Goal: Task Accomplishment & Management: Manage account settings

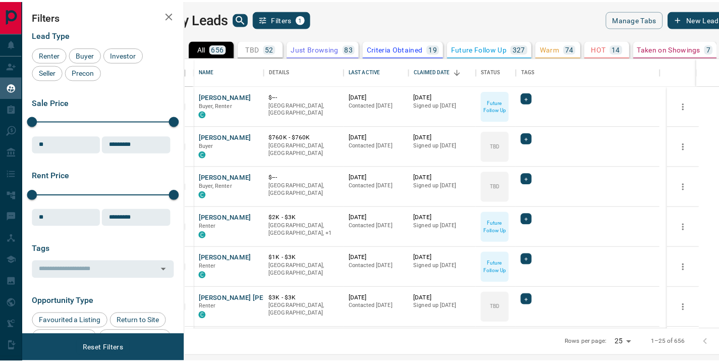
scroll to position [264, 528]
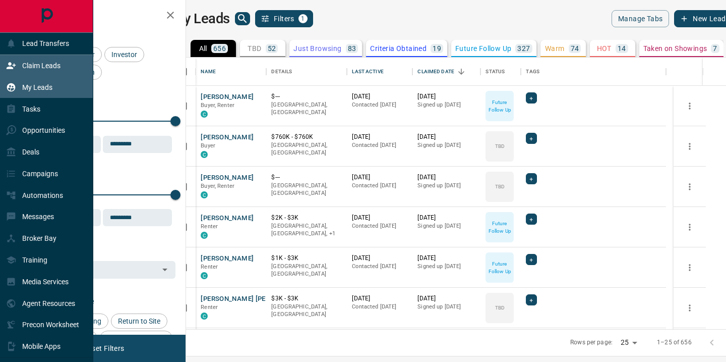
click at [46, 62] on p "Claim Leads" at bounding box center [41, 66] width 38 height 8
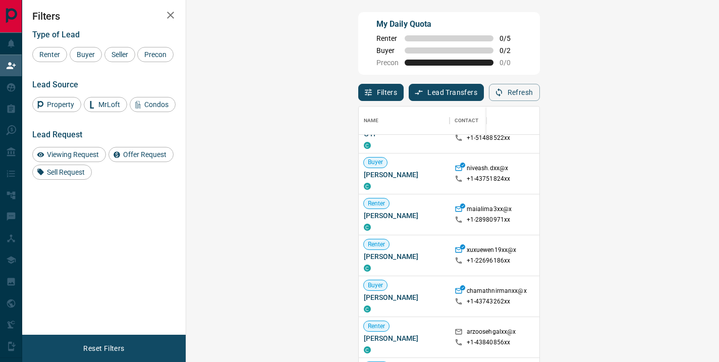
scroll to position [234, 0]
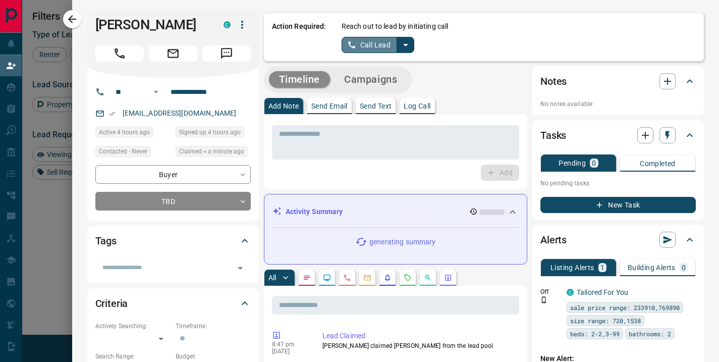
click at [379, 46] on button "Call Lead" at bounding box center [369, 45] width 56 height 16
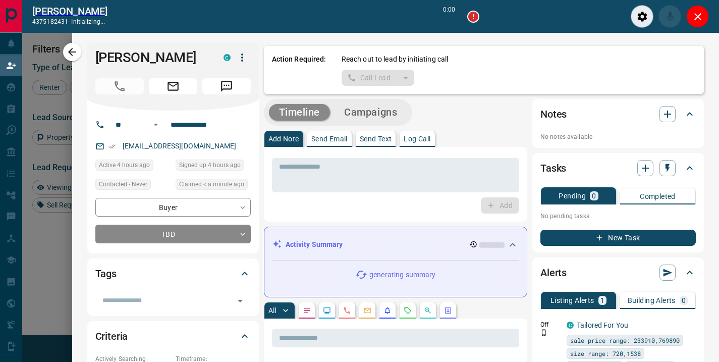
scroll to position [240, 503]
type input "*******"
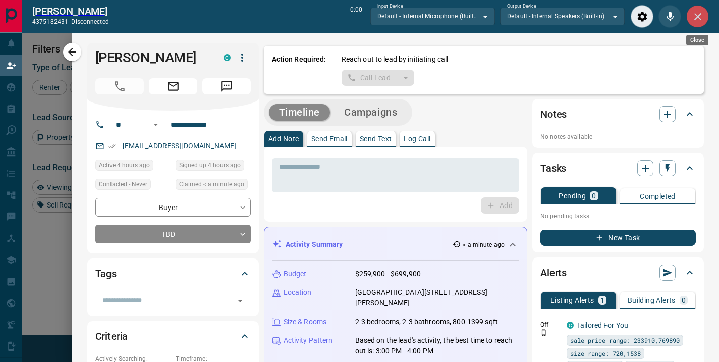
click at [693, 17] on icon "Close" at bounding box center [697, 17] width 12 height 12
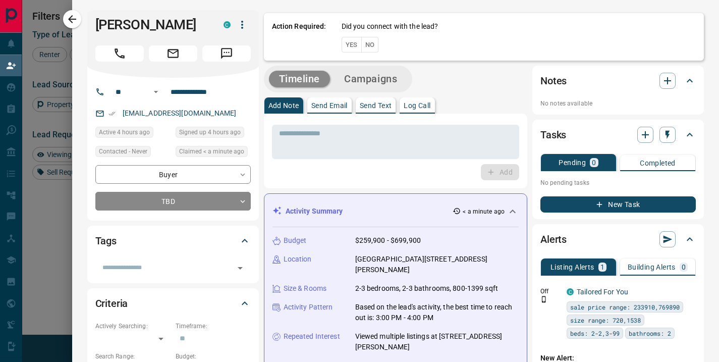
scroll to position [265, 503]
click at [365, 43] on button "No" at bounding box center [370, 45] width 18 height 16
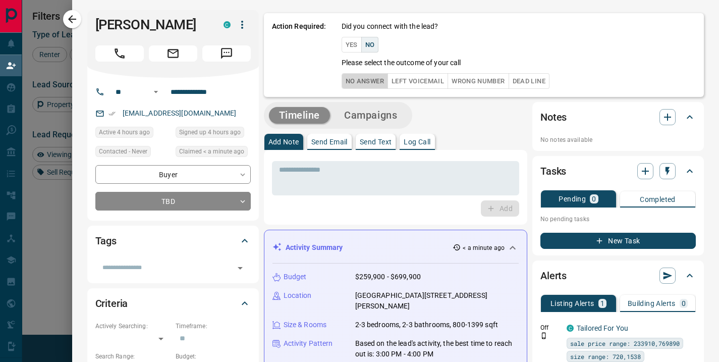
click at [349, 86] on button "No Answer" at bounding box center [364, 81] width 46 height 16
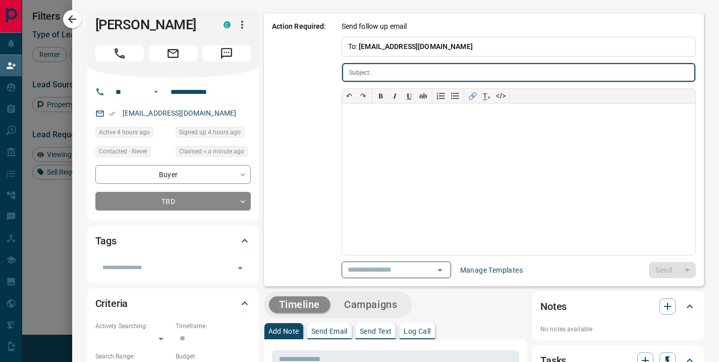
type input "**********"
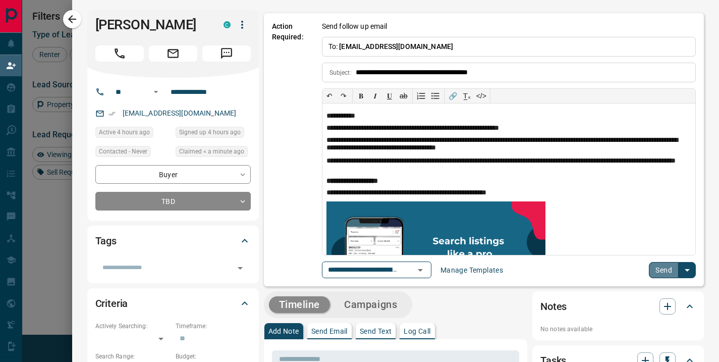
click at [660, 271] on button "Send" at bounding box center [663, 270] width 30 height 16
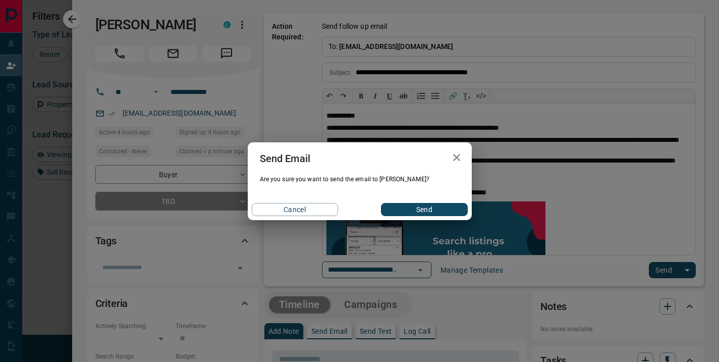
click at [426, 212] on button "Send" at bounding box center [424, 209] width 86 height 13
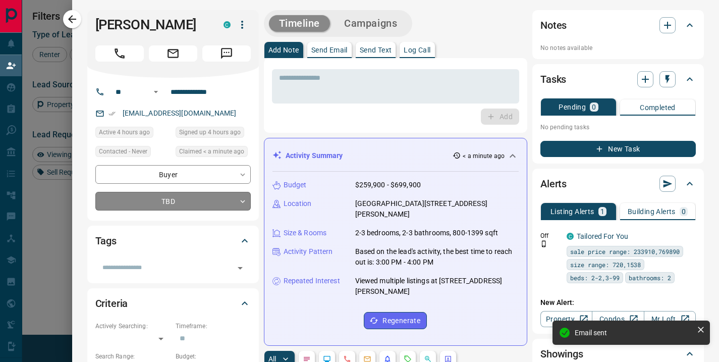
click at [230, 217] on body "Lead Transfers Claim Leads My Leads Tasks Opportunities Deals Campaigns Automat…" at bounding box center [359, 155] width 719 height 310
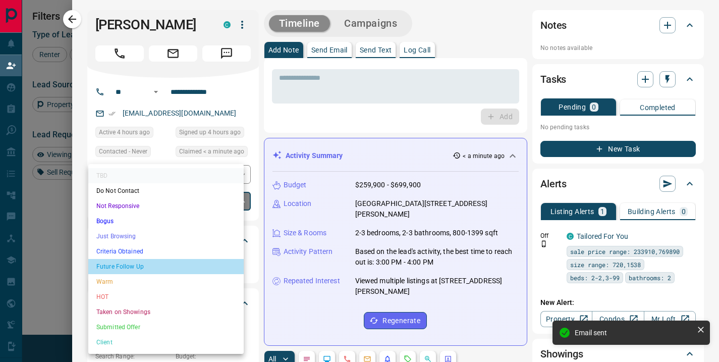
click at [189, 260] on li "Future Follow Up" at bounding box center [165, 266] width 155 height 15
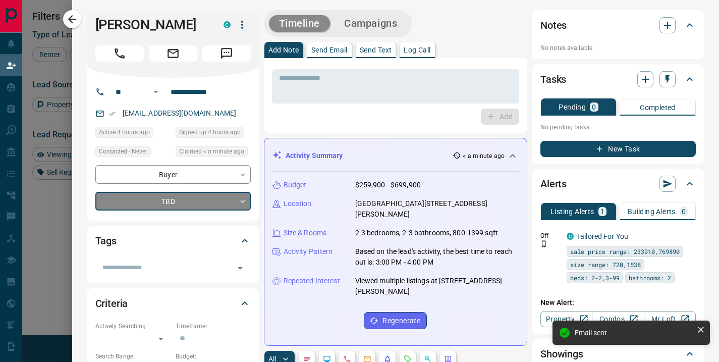
type input "*"
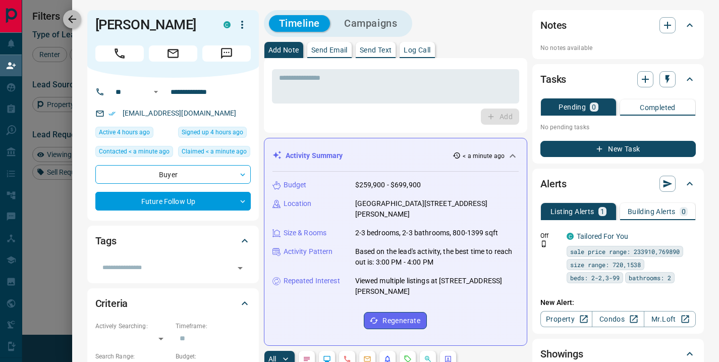
click at [74, 23] on icon "button" at bounding box center [72, 19] width 12 height 12
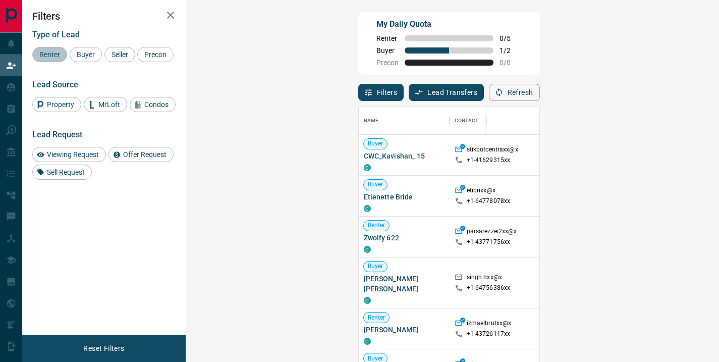
click at [43, 55] on span "Renter" at bounding box center [50, 54] width 28 height 8
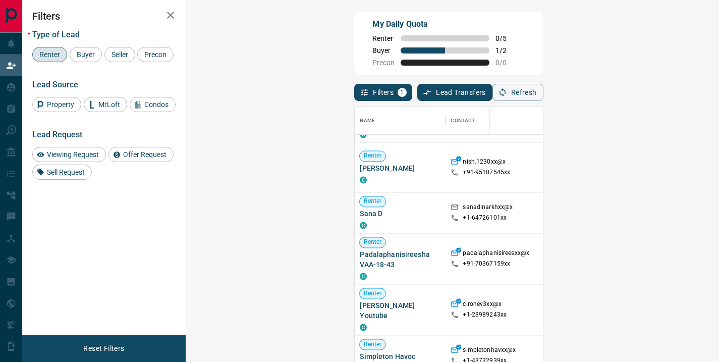
scroll to position [1394, 0]
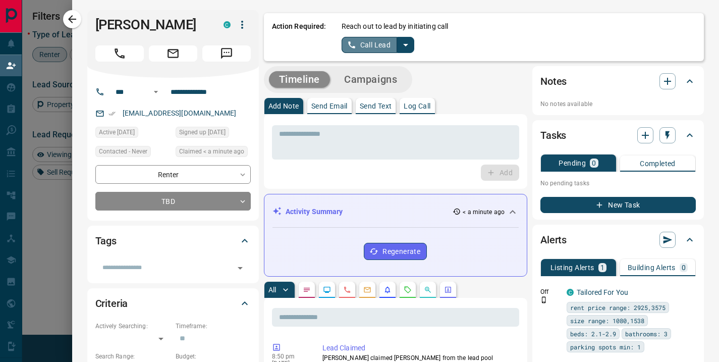
click at [380, 47] on button "Call Lead" at bounding box center [369, 45] width 56 height 16
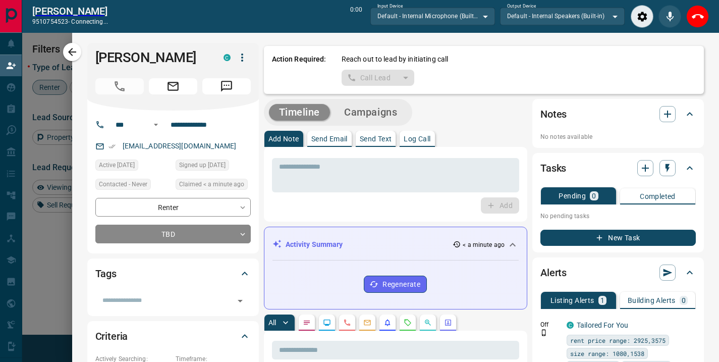
scroll to position [240, 503]
click at [698, 20] on icon "Close" at bounding box center [697, 17] width 12 height 12
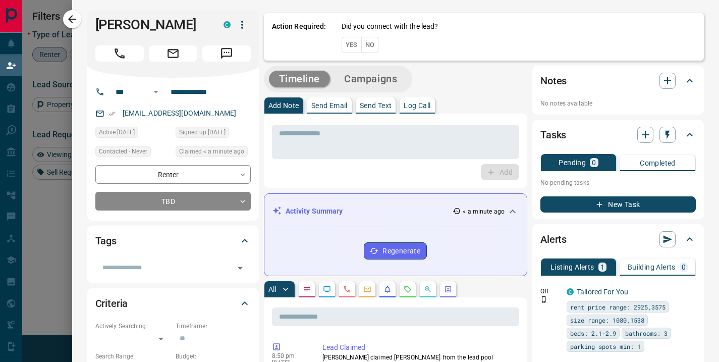
scroll to position [265, 503]
click at [364, 45] on button "No" at bounding box center [370, 45] width 18 height 16
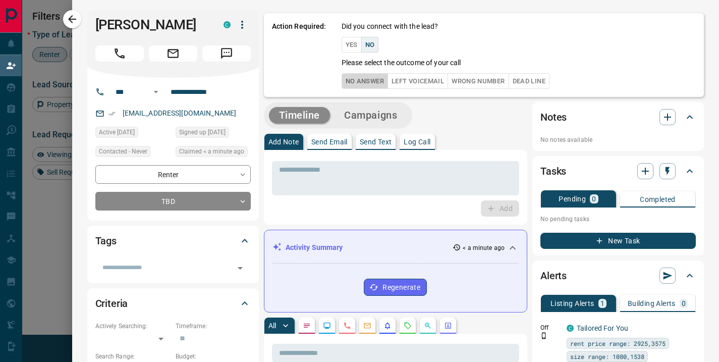
click at [341, 82] on button "No Answer" at bounding box center [364, 81] width 46 height 16
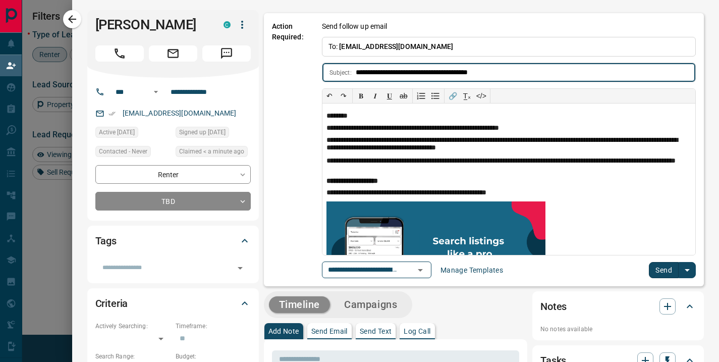
click at [648, 271] on button "Send" at bounding box center [663, 270] width 30 height 16
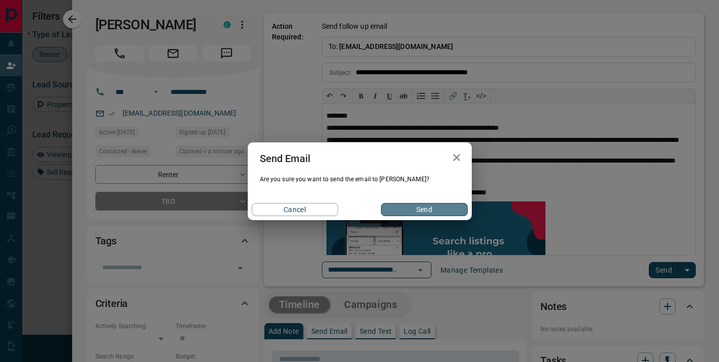
click at [418, 210] on button "Send" at bounding box center [424, 209] width 86 height 13
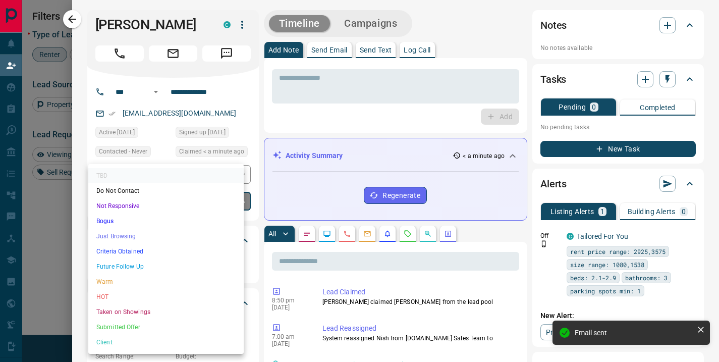
click at [229, 201] on body "Lead Transfers Claim Leads My Leads Tasks Opportunities Deals Campaigns Automat…" at bounding box center [359, 155] width 719 height 310
click at [169, 269] on li "Future Follow Up" at bounding box center [165, 266] width 155 height 15
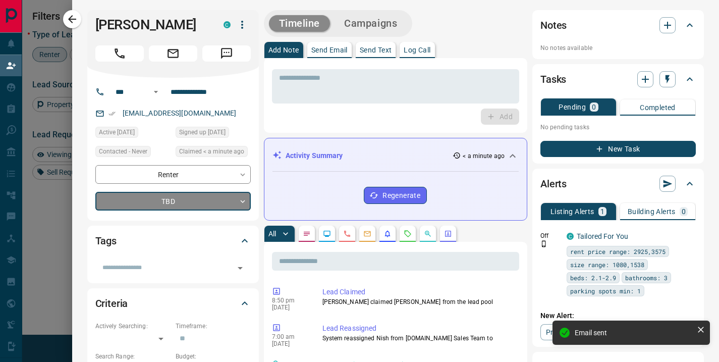
type input "*"
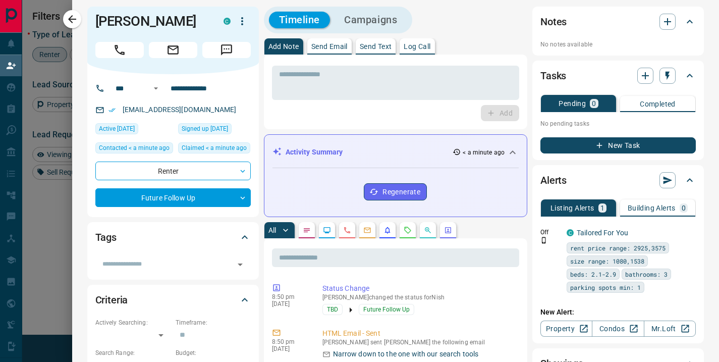
scroll to position [0, 0]
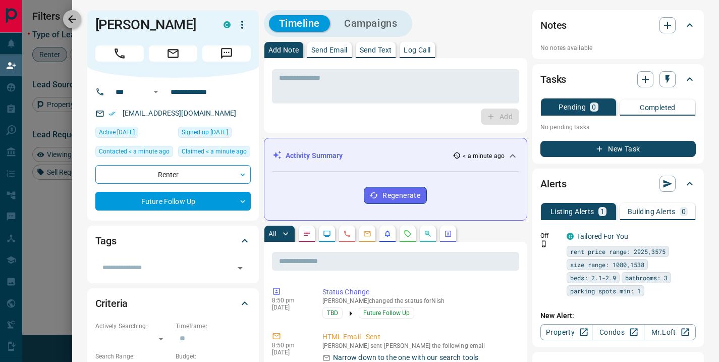
click at [73, 20] on icon "button" at bounding box center [72, 19] width 12 height 12
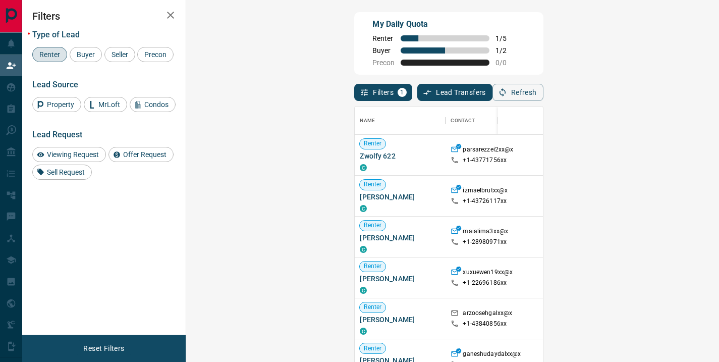
scroll to position [265, 503]
click at [543, 126] on div at bounding box center [516, 120] width 53 height 28
click at [507, 90] on icon "button" at bounding box center [502, 92] width 9 height 9
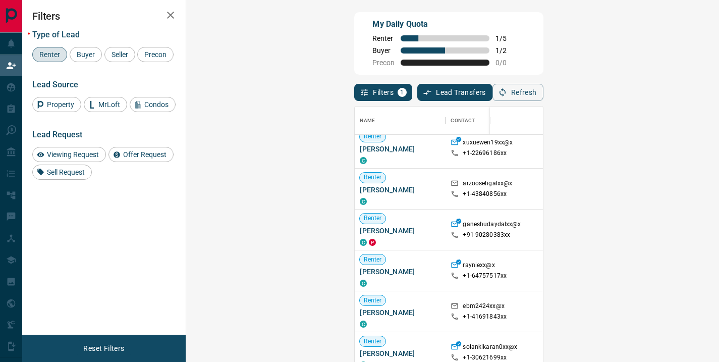
scroll to position [127, 0]
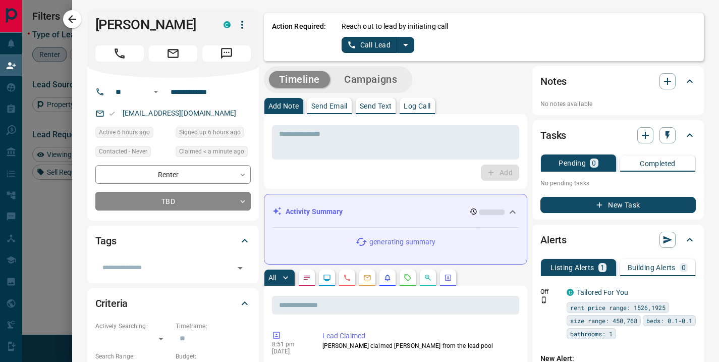
click at [363, 44] on button "Call Lead" at bounding box center [369, 45] width 56 height 16
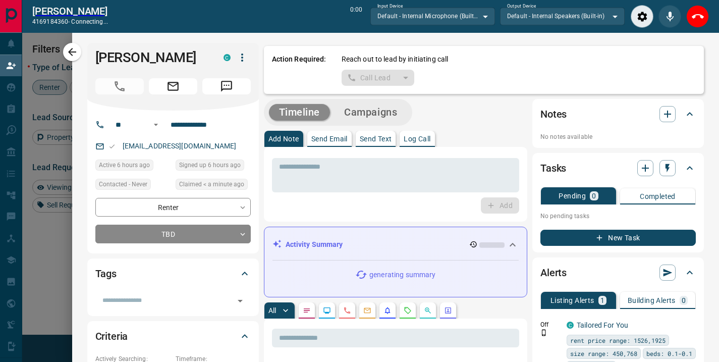
scroll to position [240, 503]
click at [698, 16] on icon "Close" at bounding box center [697, 17] width 12 height 12
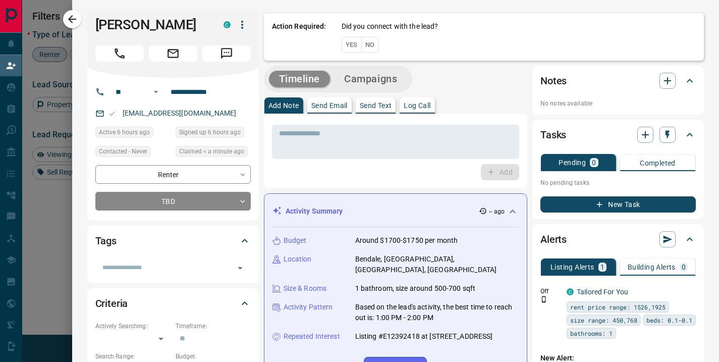
scroll to position [265, 503]
click at [367, 44] on button "No" at bounding box center [370, 45] width 18 height 16
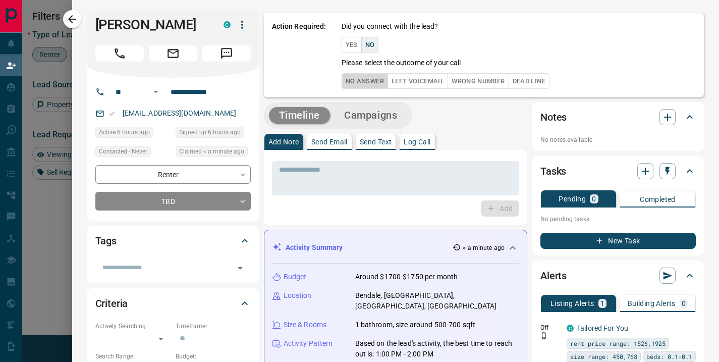
click at [362, 85] on button "No Answer" at bounding box center [364, 81] width 46 height 16
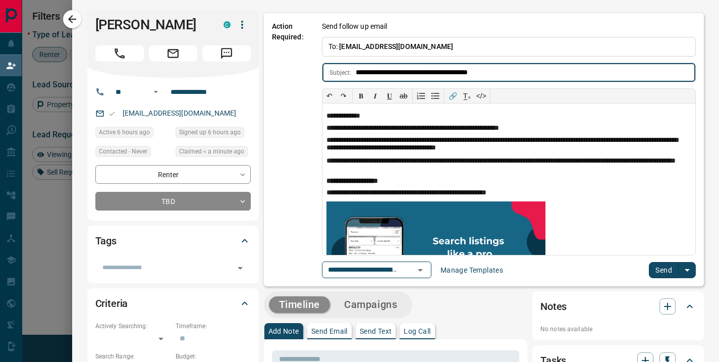
click at [658, 275] on button "Send" at bounding box center [663, 270] width 30 height 16
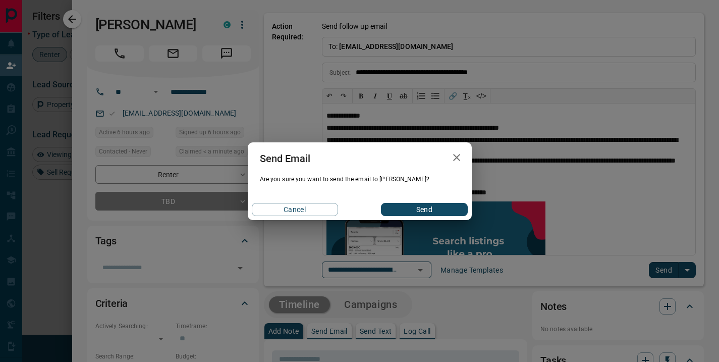
click at [404, 210] on button "Send" at bounding box center [424, 209] width 86 height 13
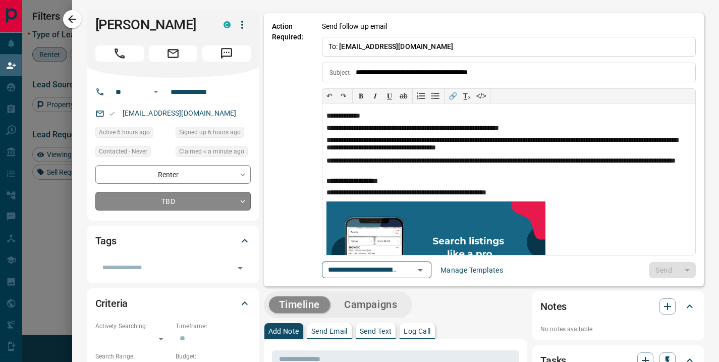
click at [228, 197] on body "Lead Transfers Claim Leads My Leads Tasks Opportunities Deals Campaigns Automat…" at bounding box center [359, 155] width 719 height 310
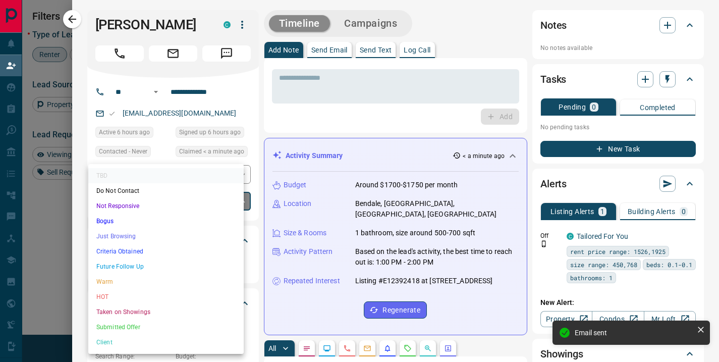
click at [152, 272] on li "Future Follow Up" at bounding box center [165, 266] width 155 height 15
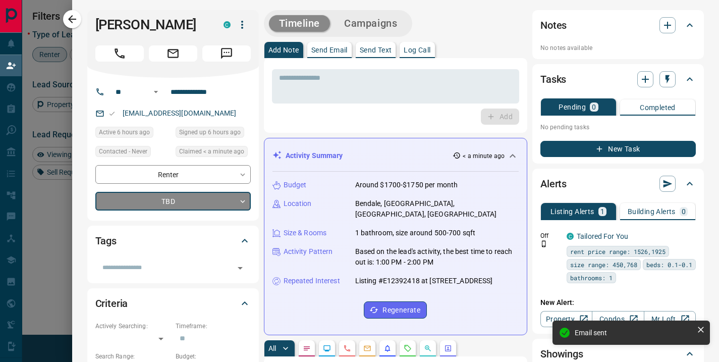
type input "*"
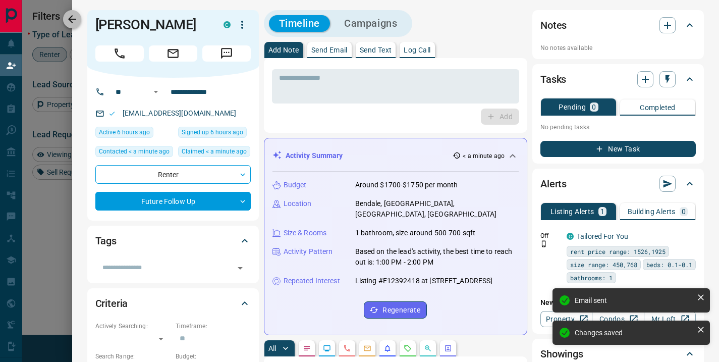
click at [71, 21] on icon "button" at bounding box center [72, 19] width 8 height 8
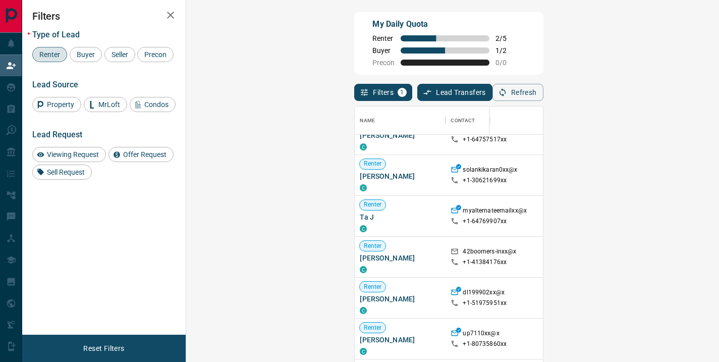
scroll to position [263, 0]
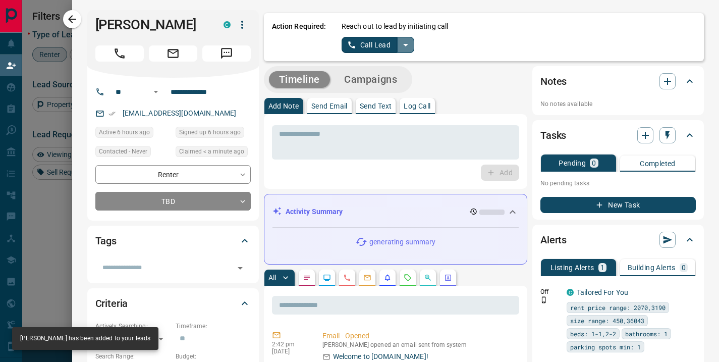
click at [397, 44] on button "split button" at bounding box center [405, 45] width 17 height 16
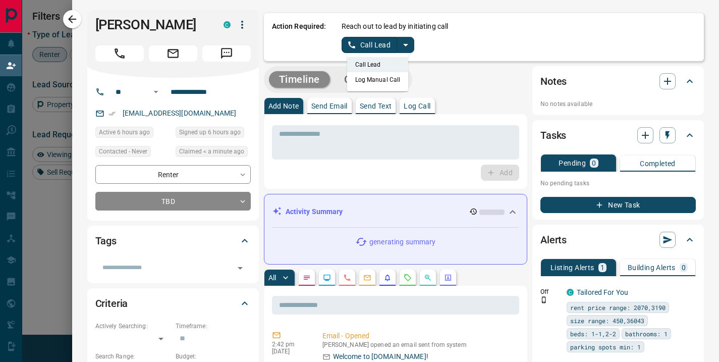
click at [372, 64] on li "Call Lead" at bounding box center [378, 64] width 62 height 15
click at [368, 45] on button "Call Lead" at bounding box center [369, 45] width 56 height 16
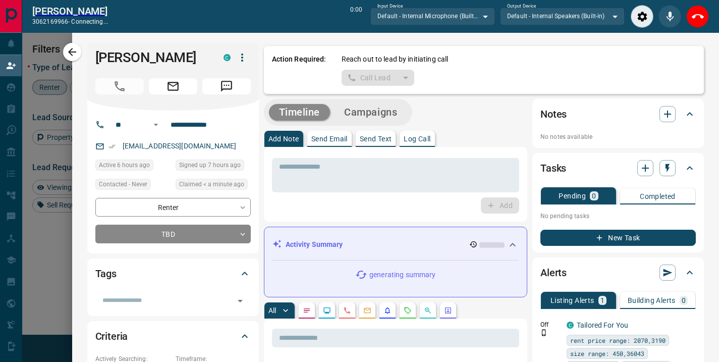
scroll to position [240, 503]
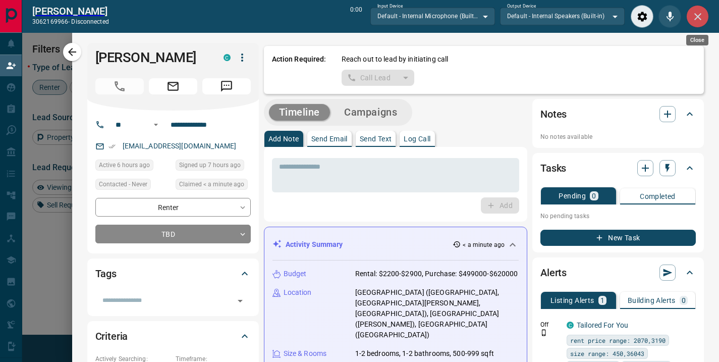
click at [691, 23] on button "Close" at bounding box center [697, 16] width 23 height 23
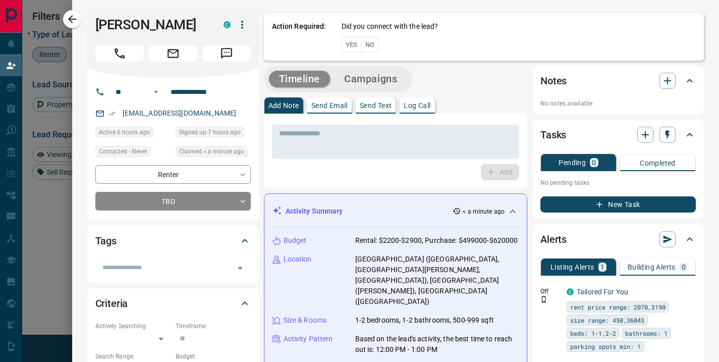
scroll to position [265, 503]
click at [363, 45] on button "No" at bounding box center [370, 45] width 18 height 16
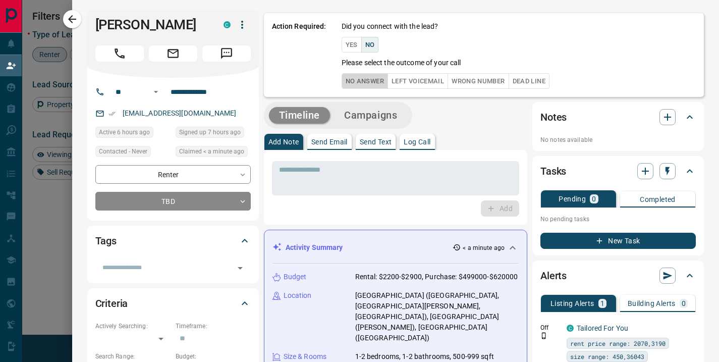
click at [350, 79] on button "No Answer" at bounding box center [364, 81] width 46 height 16
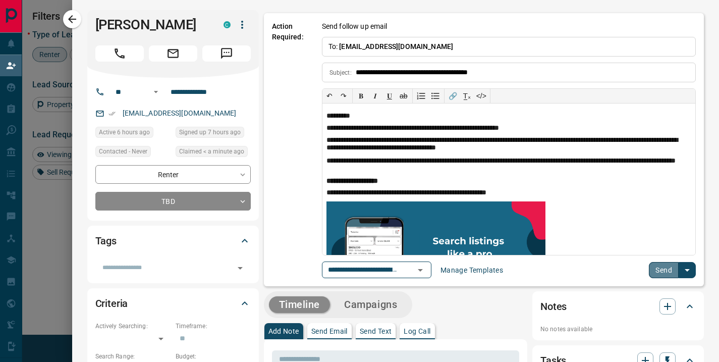
click at [655, 268] on button "Send" at bounding box center [663, 270] width 30 height 16
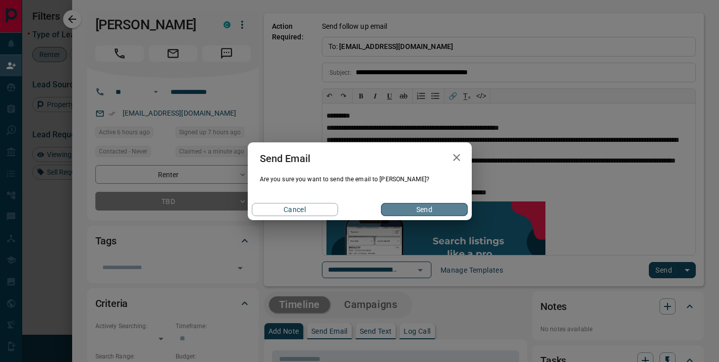
click at [430, 213] on button "Send" at bounding box center [424, 209] width 86 height 13
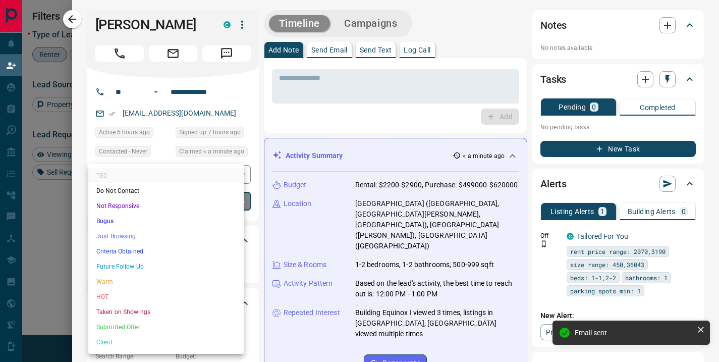
click at [232, 201] on body "Lead Transfers Claim Leads My Leads Tasks Opportunities Deals Campaigns Automat…" at bounding box center [359, 155] width 719 height 310
click at [195, 266] on li "Future Follow Up" at bounding box center [165, 266] width 155 height 15
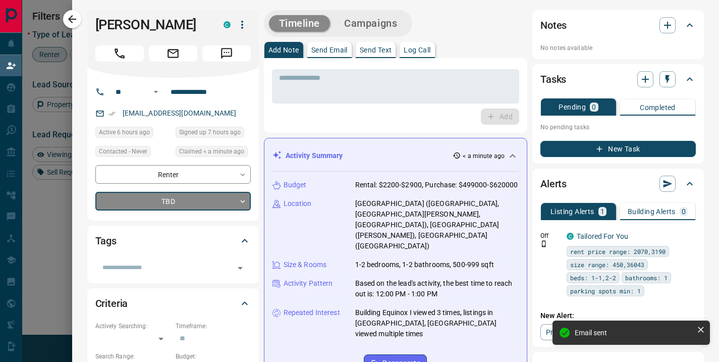
type input "*"
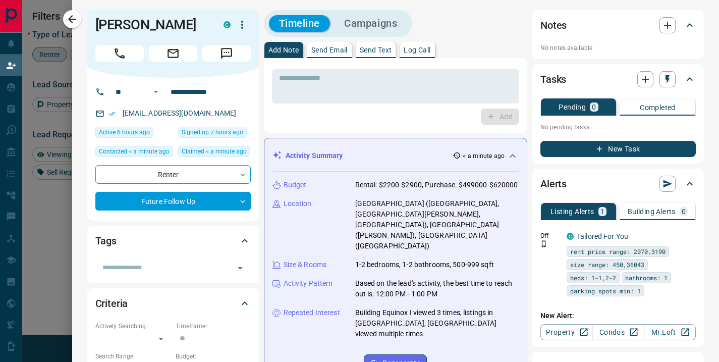
click at [532, 99] on div "Tasks Pending 0 Completed No pending tasks New Task" at bounding box center [617, 113] width 171 height 99
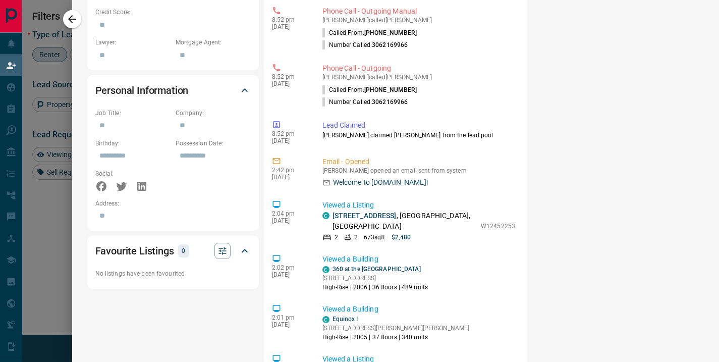
scroll to position [664, 0]
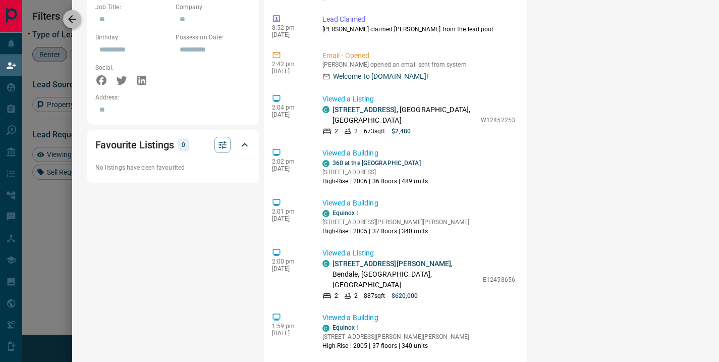
click at [76, 21] on icon "button" at bounding box center [72, 19] width 12 height 12
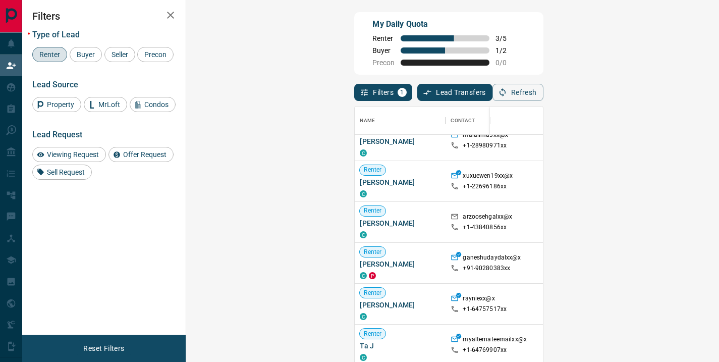
scroll to position [94, 0]
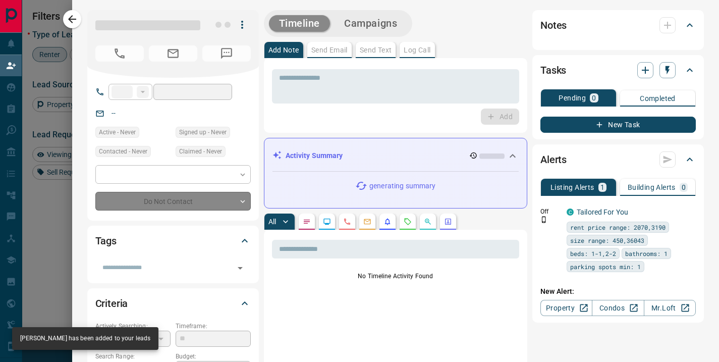
type input "**"
type input "**********"
type input "**"
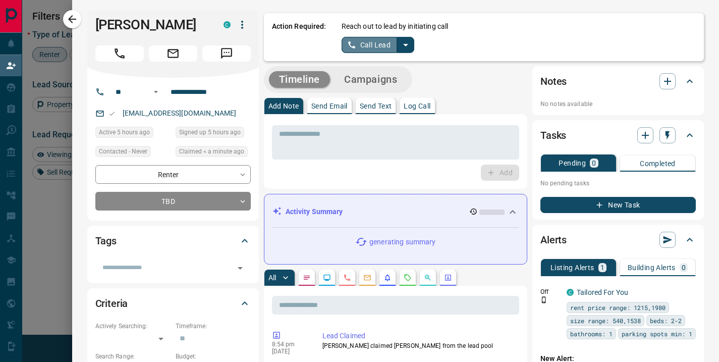
click at [363, 42] on button "Call Lead" at bounding box center [369, 45] width 56 height 16
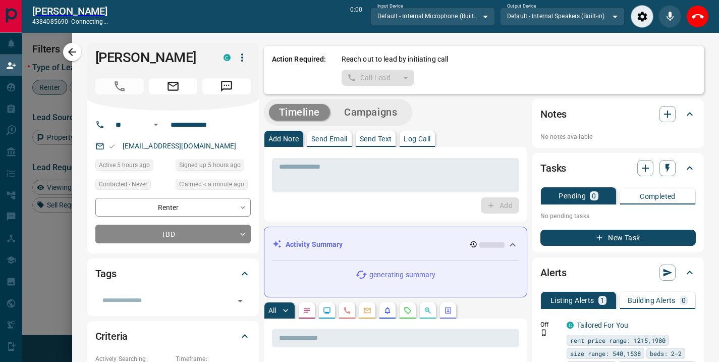
scroll to position [240, 503]
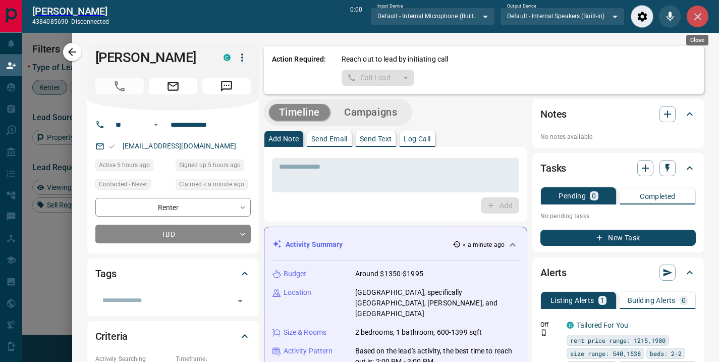
click at [696, 13] on icon "Close" at bounding box center [697, 17] width 12 height 12
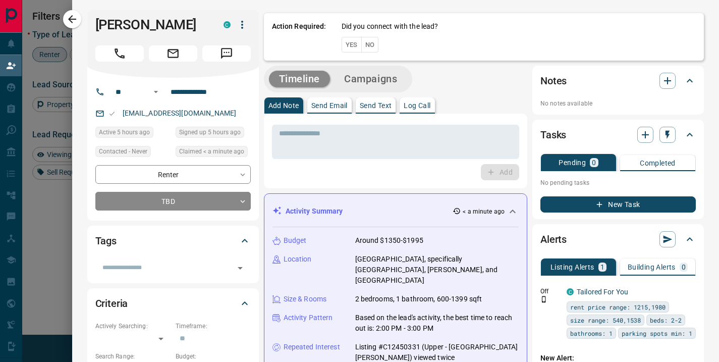
scroll to position [265, 503]
click at [361, 45] on button "No" at bounding box center [370, 45] width 18 height 16
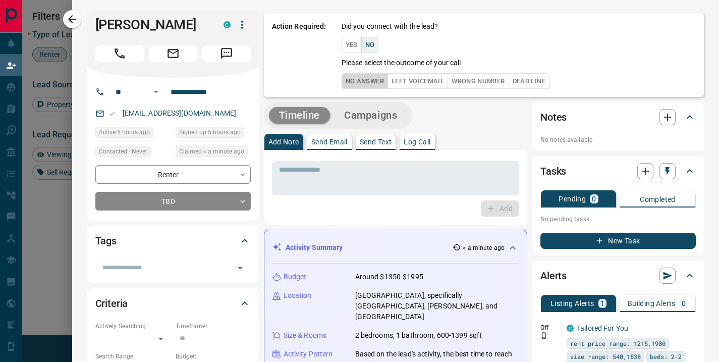
click at [351, 80] on button "No Answer" at bounding box center [364, 81] width 46 height 16
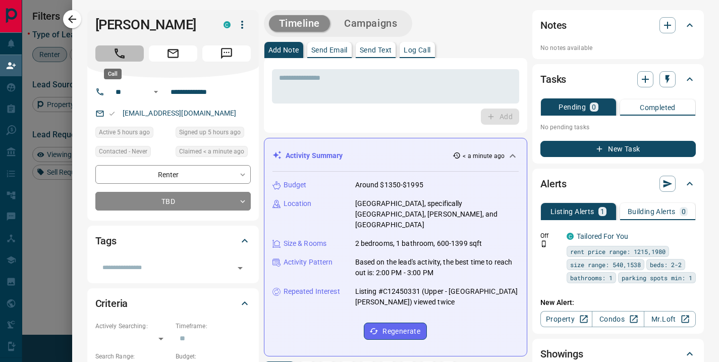
click at [113, 48] on icon "Call" at bounding box center [119, 53] width 13 height 13
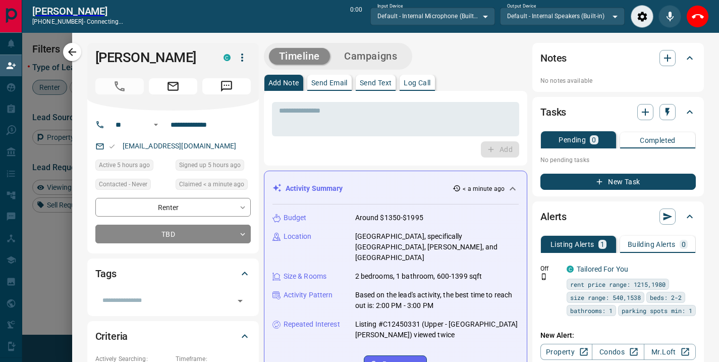
scroll to position [240, 503]
click at [697, 12] on icon "Close" at bounding box center [697, 17] width 12 height 12
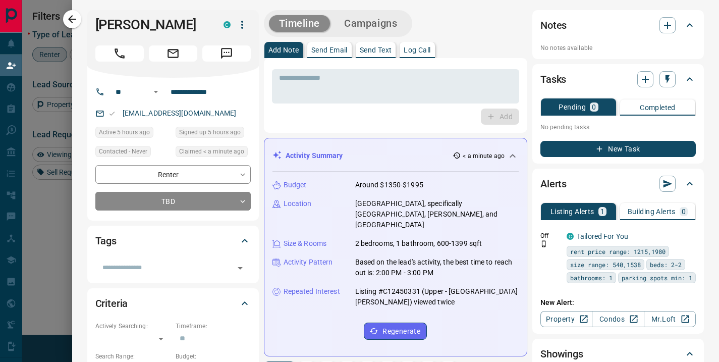
scroll to position [265, 503]
click at [71, 24] on icon "button" at bounding box center [72, 19] width 12 height 12
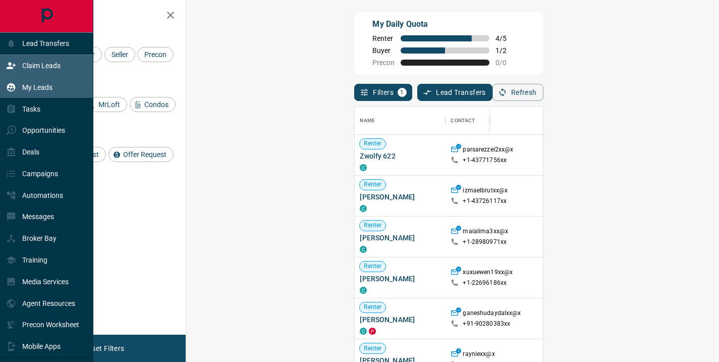
click at [34, 90] on p "My Leads" at bounding box center [37, 87] width 30 height 8
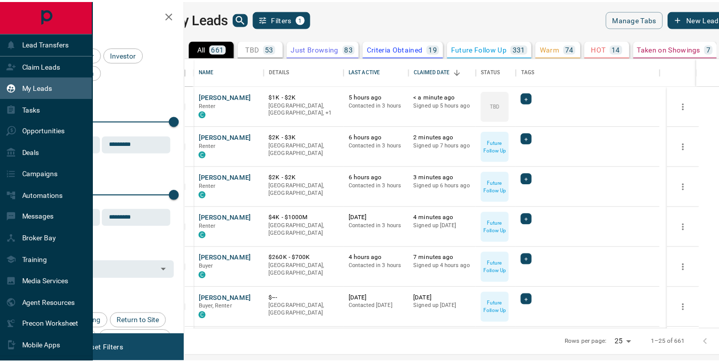
scroll to position [264, 528]
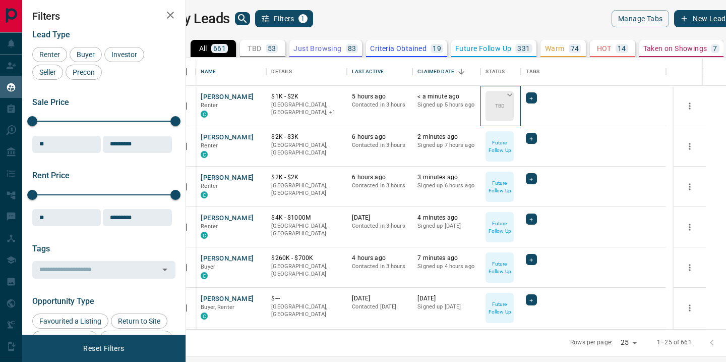
click at [515, 96] on icon at bounding box center [510, 95] width 10 height 10
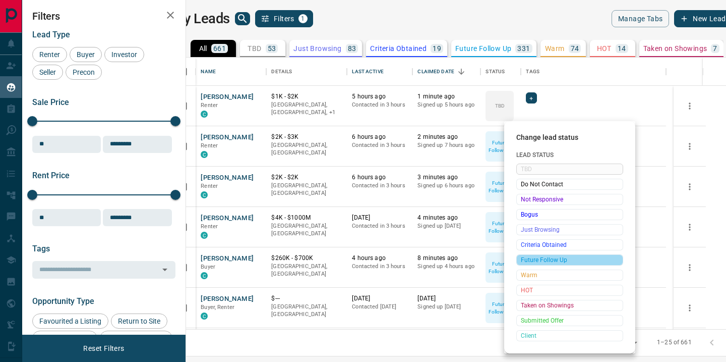
click at [534, 259] on span "Future Follow Up" at bounding box center [570, 260] width 98 height 10
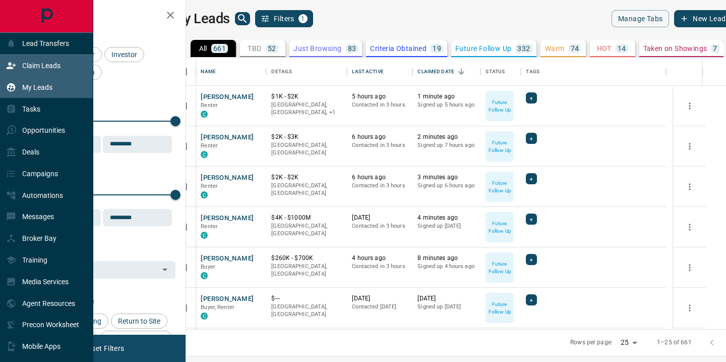
click at [40, 65] on p "Claim Leads" at bounding box center [41, 66] width 38 height 8
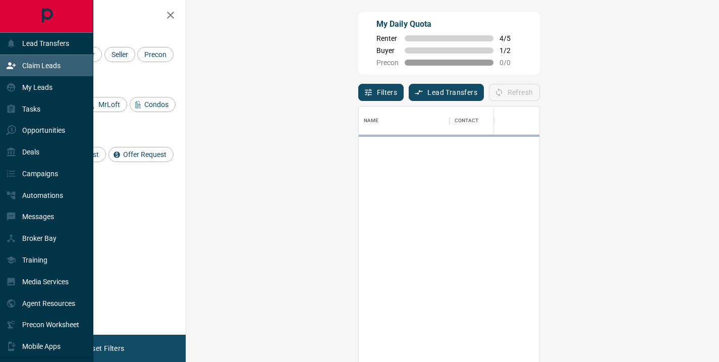
scroll to position [265, 503]
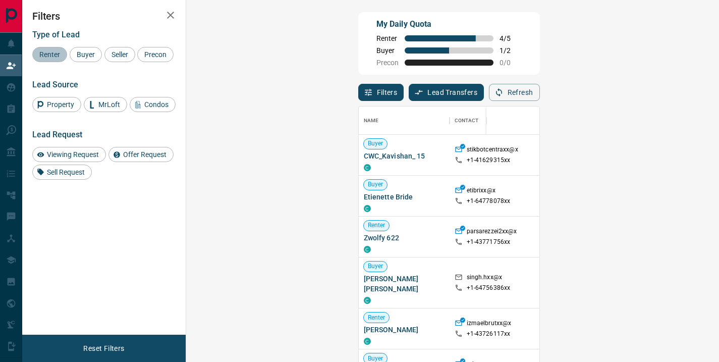
click at [49, 54] on span "Renter" at bounding box center [50, 54] width 28 height 8
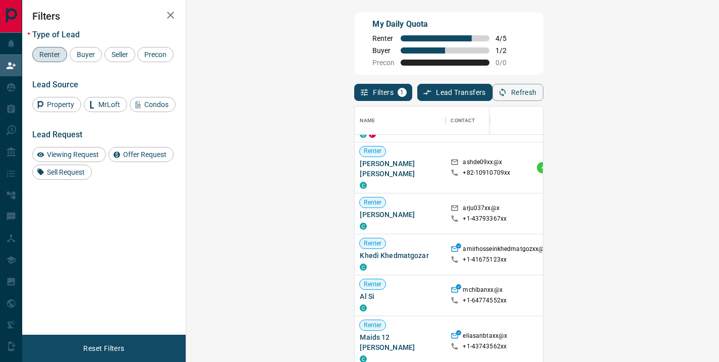
scroll to position [439, 0]
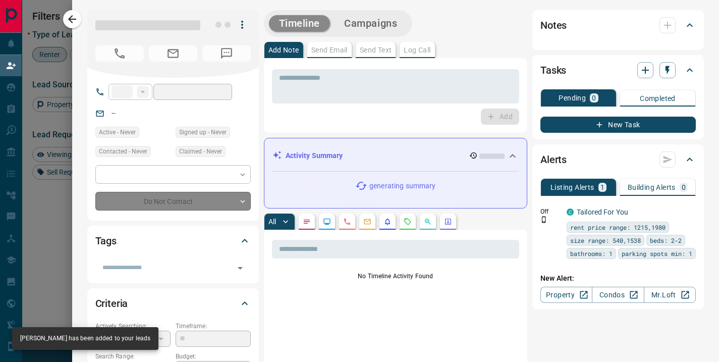
type input "**"
type input "**********"
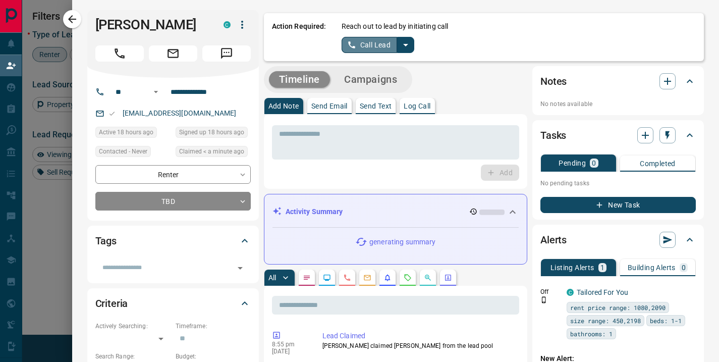
click at [370, 45] on button "Call Lead" at bounding box center [369, 45] width 56 height 16
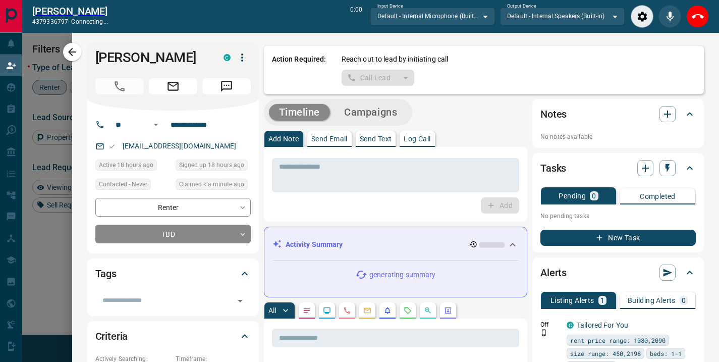
scroll to position [240, 503]
click at [696, 19] on icon "Close" at bounding box center [697, 17] width 12 height 12
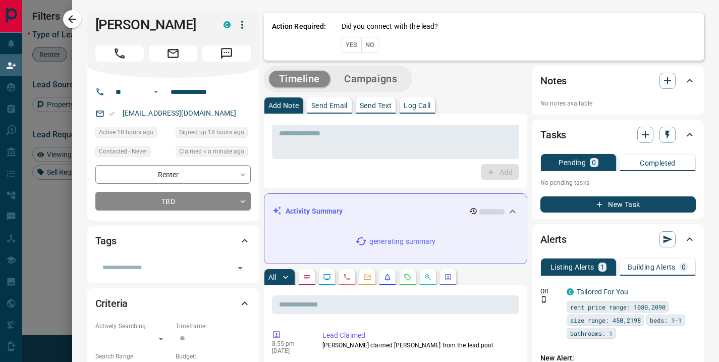
scroll to position [265, 503]
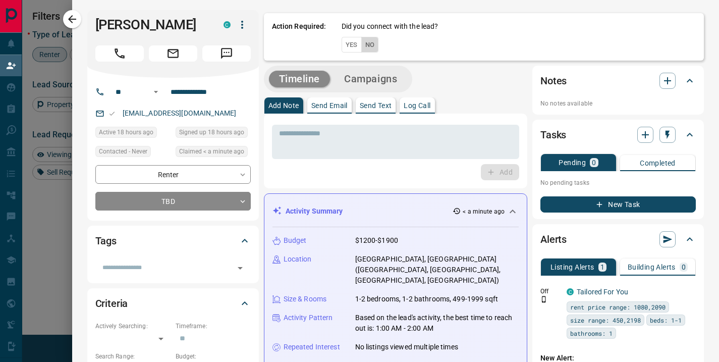
click at [366, 46] on button "No" at bounding box center [370, 45] width 18 height 16
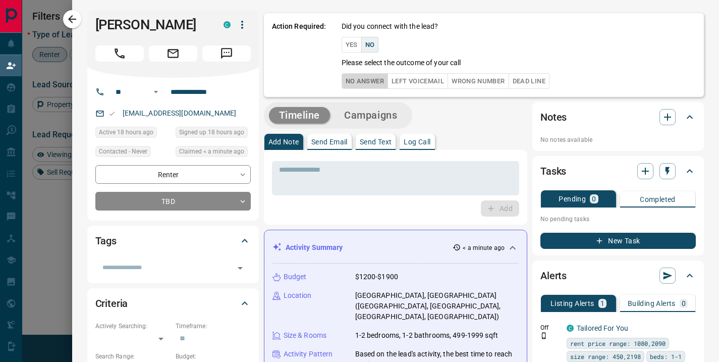
click at [358, 81] on button "No Answer" at bounding box center [364, 81] width 46 height 16
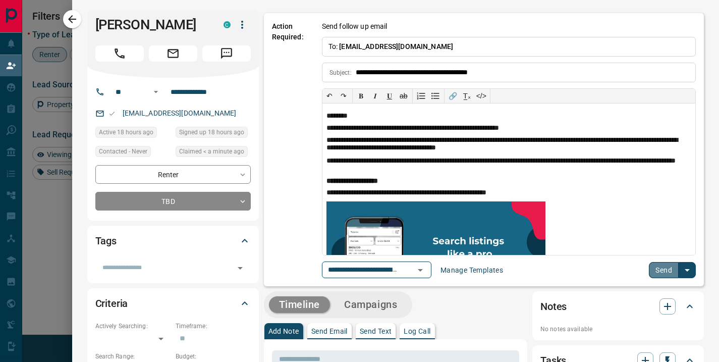
click at [649, 270] on button "Send" at bounding box center [663, 270] width 30 height 16
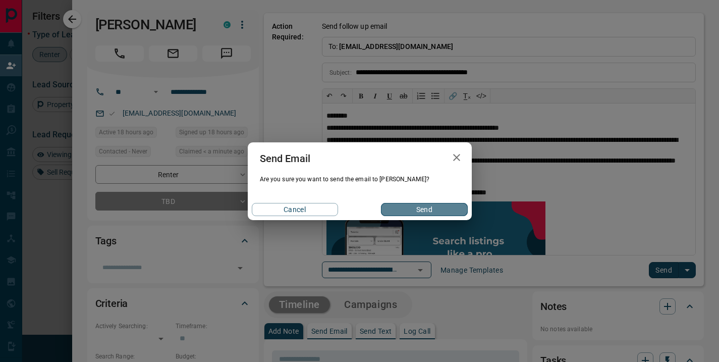
click at [404, 214] on button "Send" at bounding box center [424, 209] width 86 height 13
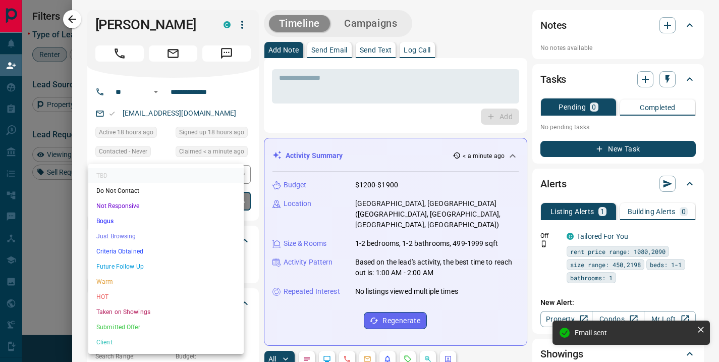
click at [229, 201] on body "Lead Transfers Claim Leads My Leads Tasks Opportunities Deals Campaigns Automat…" at bounding box center [359, 155] width 719 height 310
click at [172, 271] on li "Future Follow Up" at bounding box center [165, 266] width 155 height 15
type input "*"
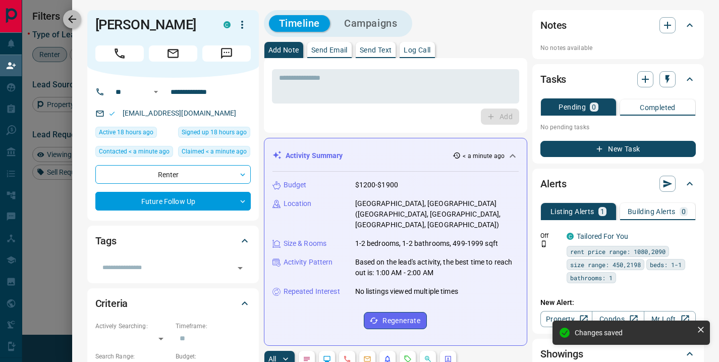
click at [74, 22] on icon "button" at bounding box center [72, 19] width 12 height 12
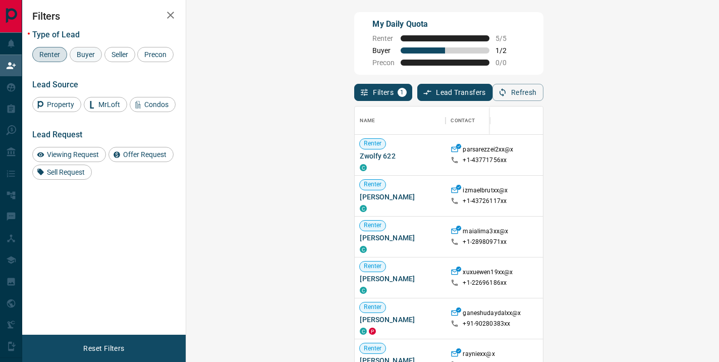
click at [87, 56] on span "Buyer" at bounding box center [85, 54] width 25 height 8
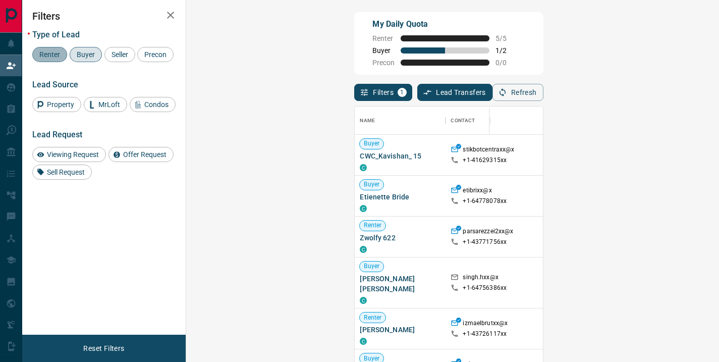
click at [46, 55] on span "Renter" at bounding box center [50, 54] width 28 height 8
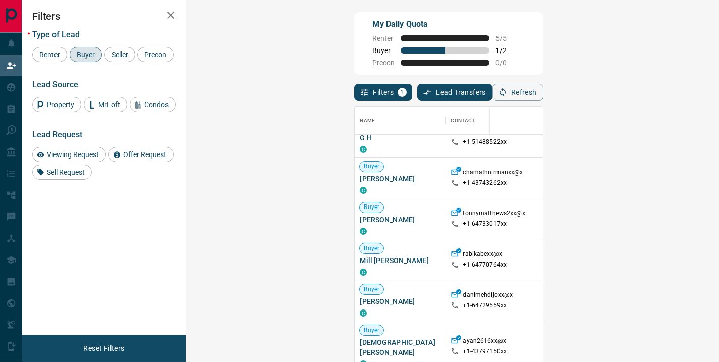
scroll to position [133, 0]
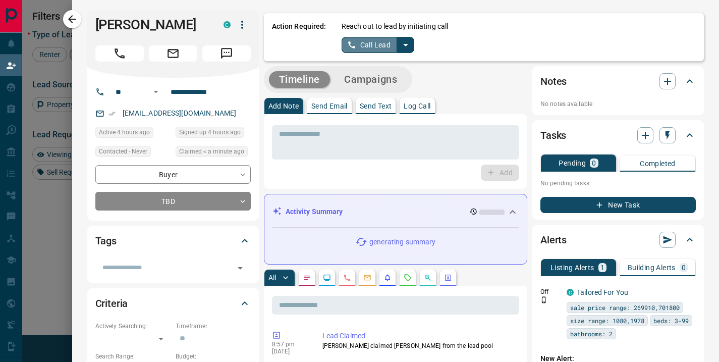
click at [374, 42] on button "Call Lead" at bounding box center [369, 45] width 56 height 16
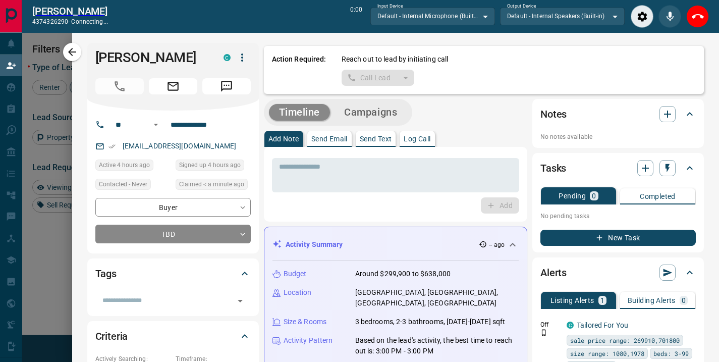
scroll to position [240, 503]
click at [702, 19] on icon "Close" at bounding box center [697, 17] width 12 height 12
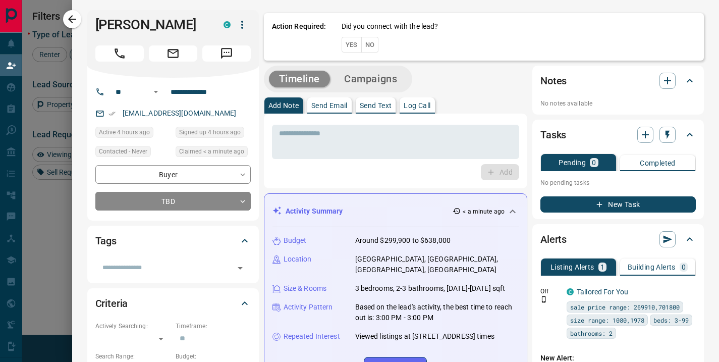
scroll to position [265, 503]
click at [366, 46] on button "No" at bounding box center [370, 45] width 18 height 16
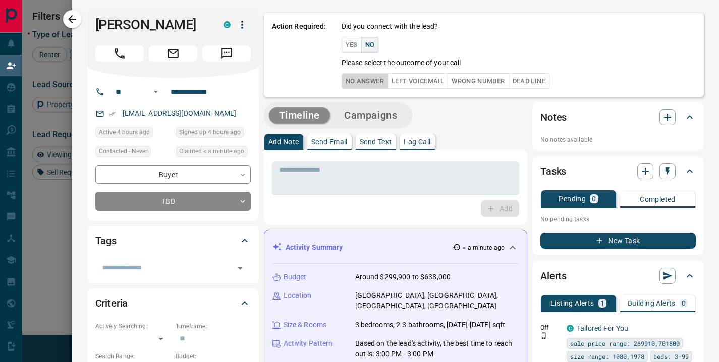
click at [359, 78] on button "No Answer" at bounding box center [364, 81] width 46 height 16
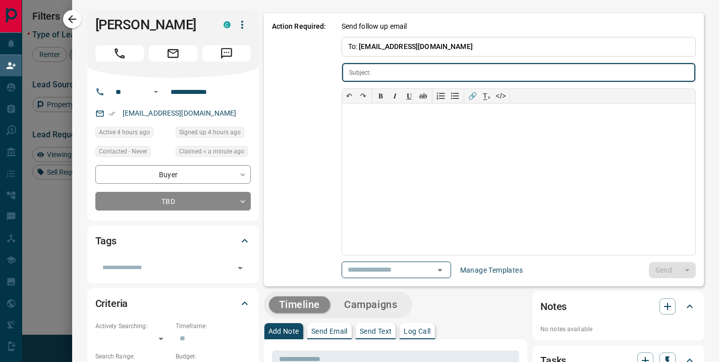
type input "**********"
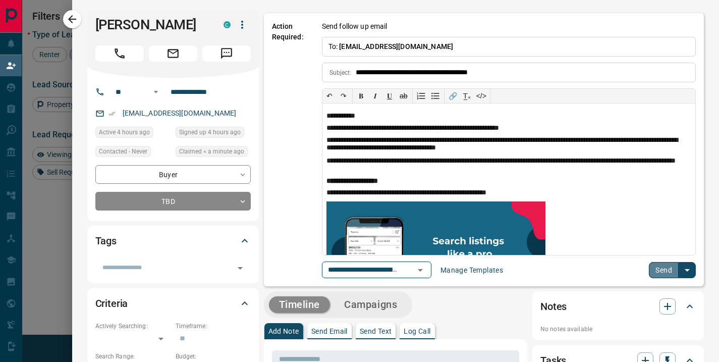
click at [662, 270] on button "Send" at bounding box center [663, 270] width 30 height 16
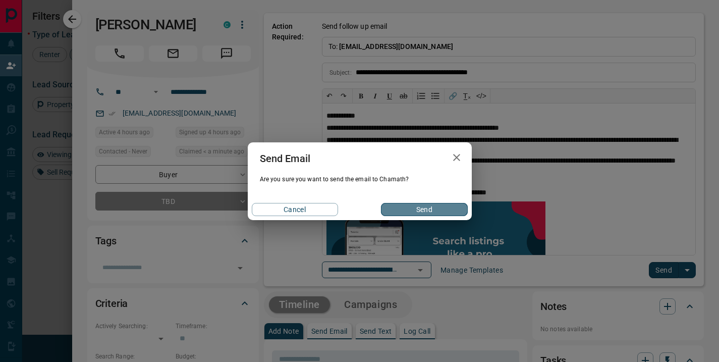
click at [442, 212] on button "Send" at bounding box center [424, 209] width 86 height 13
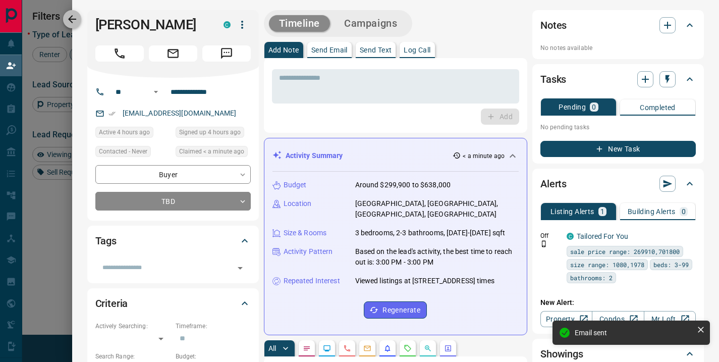
click at [70, 24] on icon "button" at bounding box center [72, 19] width 12 height 12
